Goal: Check status

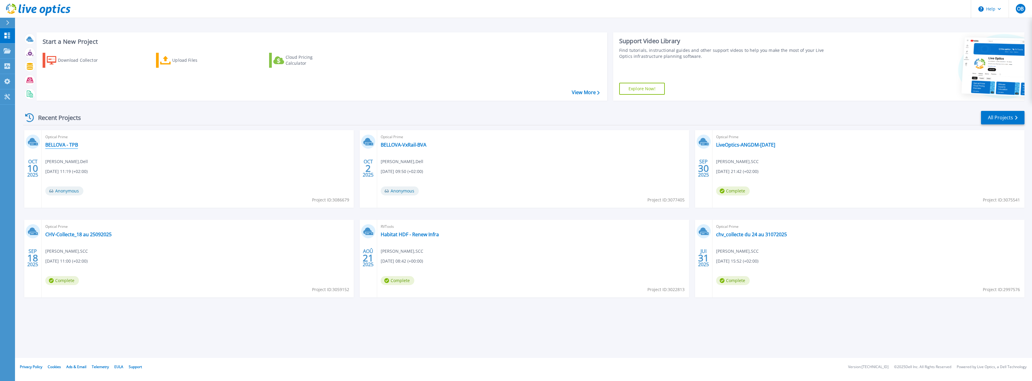
click at [65, 145] on link "BELLOVA - TPB" at bounding box center [61, 145] width 33 height 6
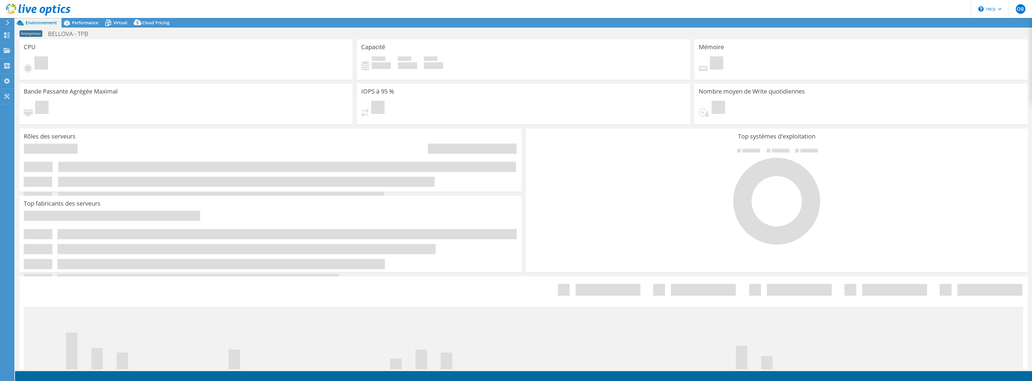
select select "EUFrankfurt"
select select "EUR"
